Goal: Find contact information: Obtain details needed to contact an individual or organization

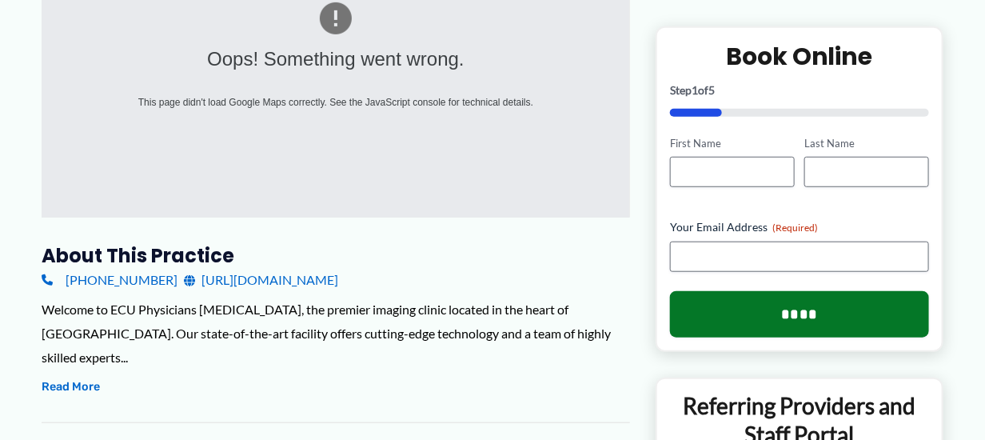
scroll to position [336, 0]
click at [338, 273] on link "[URL][DOMAIN_NAME]" at bounding box center [261, 280] width 154 height 24
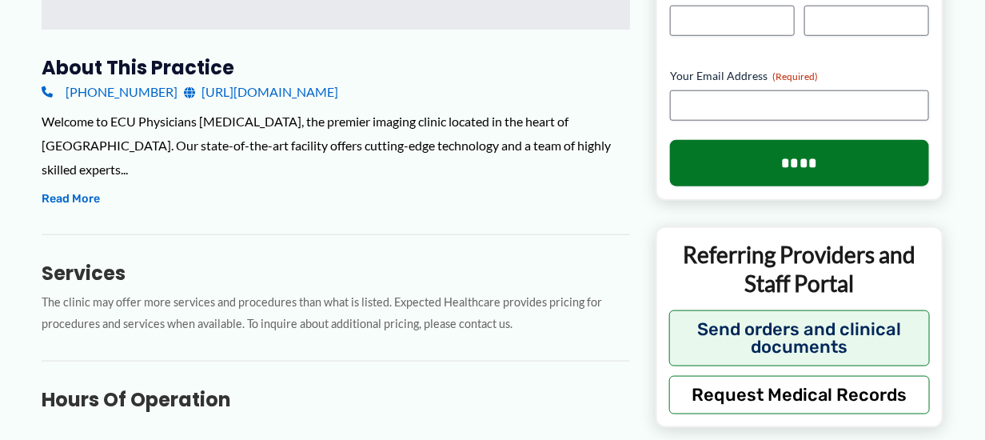
scroll to position [522, 0]
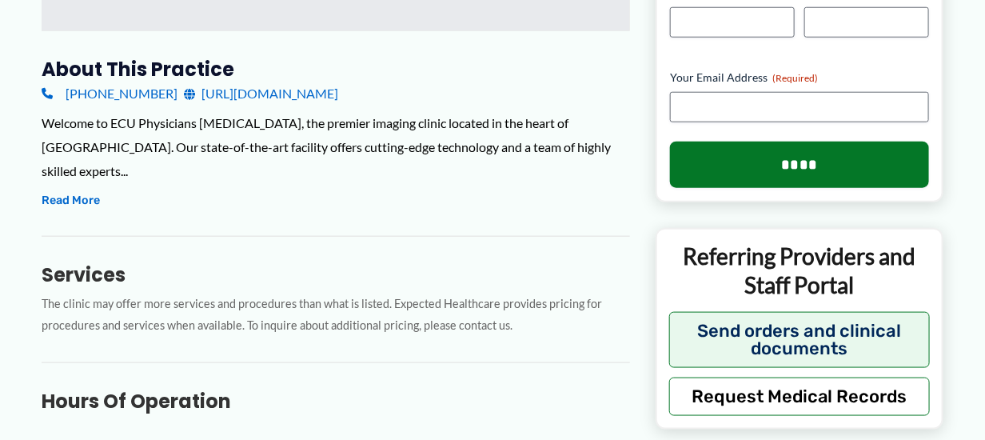
click at [111, 95] on link "[PHONE_NUMBER]" at bounding box center [110, 94] width 136 height 24
